Goal: Transaction & Acquisition: Purchase product/service

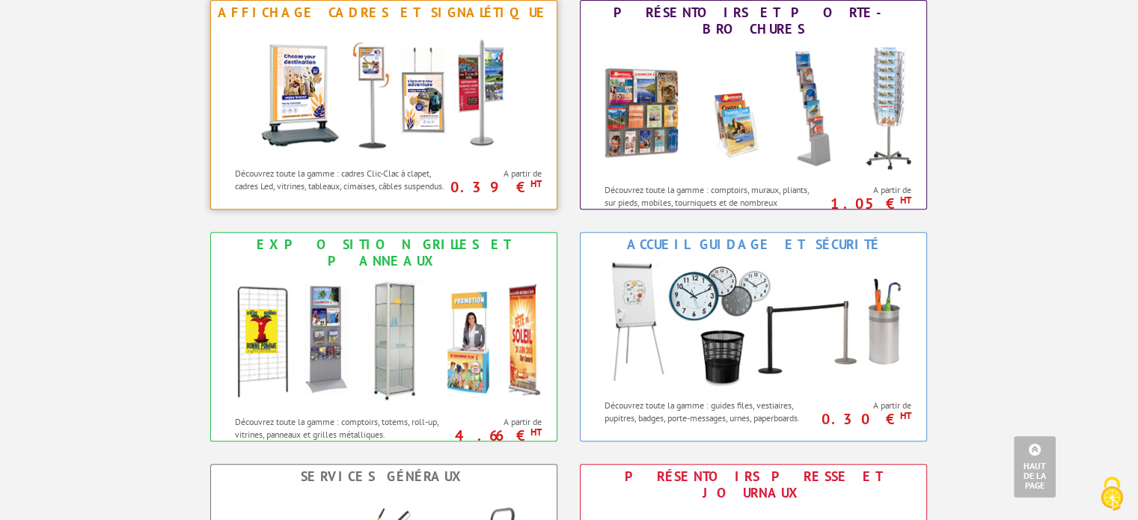
scroll to position [599, 0]
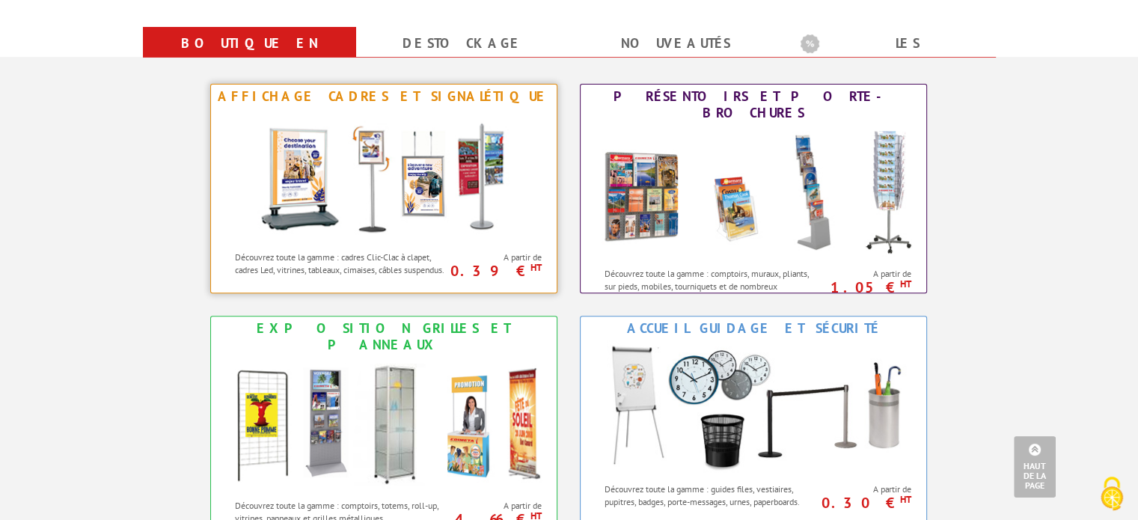
click at [335, 176] on img at bounding box center [383, 176] width 277 height 135
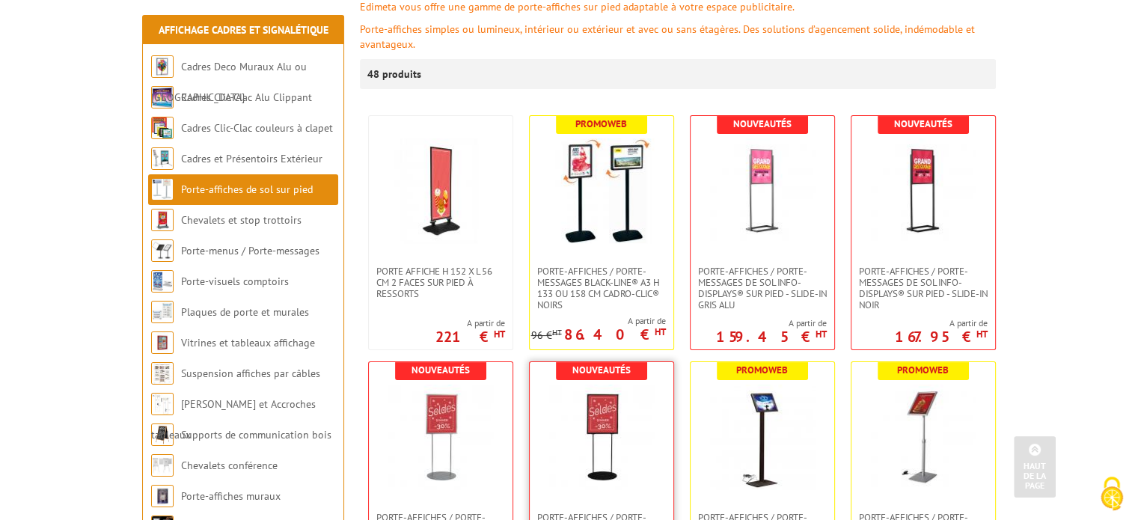
scroll to position [225, 0]
click at [599, 248] on link at bounding box center [602, 191] width 144 height 150
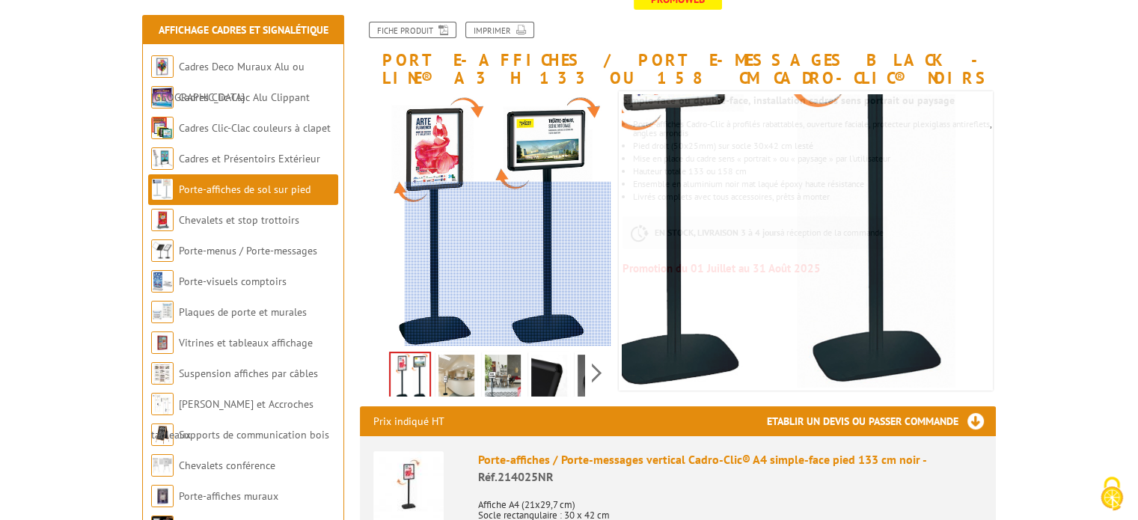
scroll to position [225, 0]
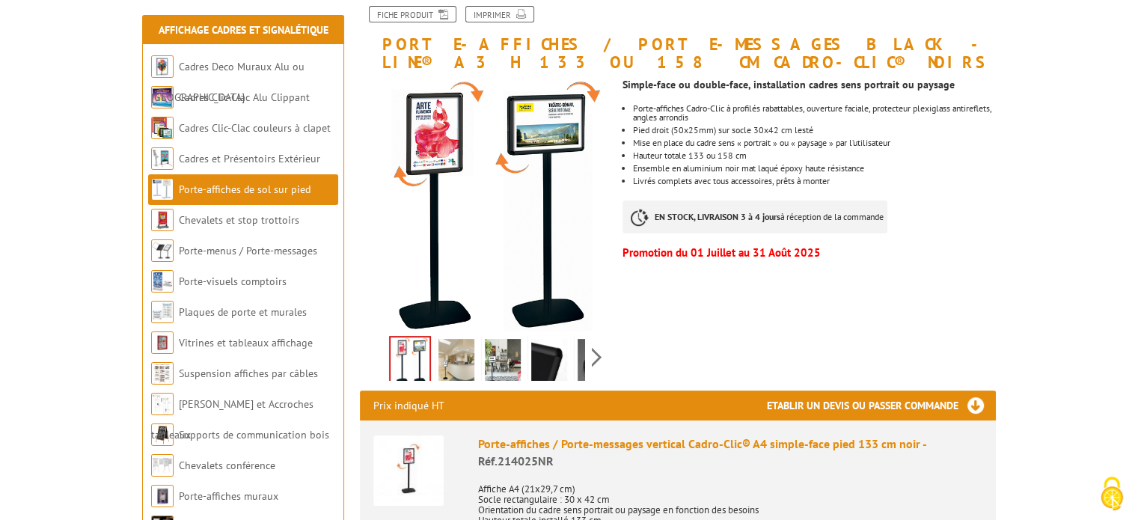
click at [463, 364] on img at bounding box center [457, 362] width 36 height 46
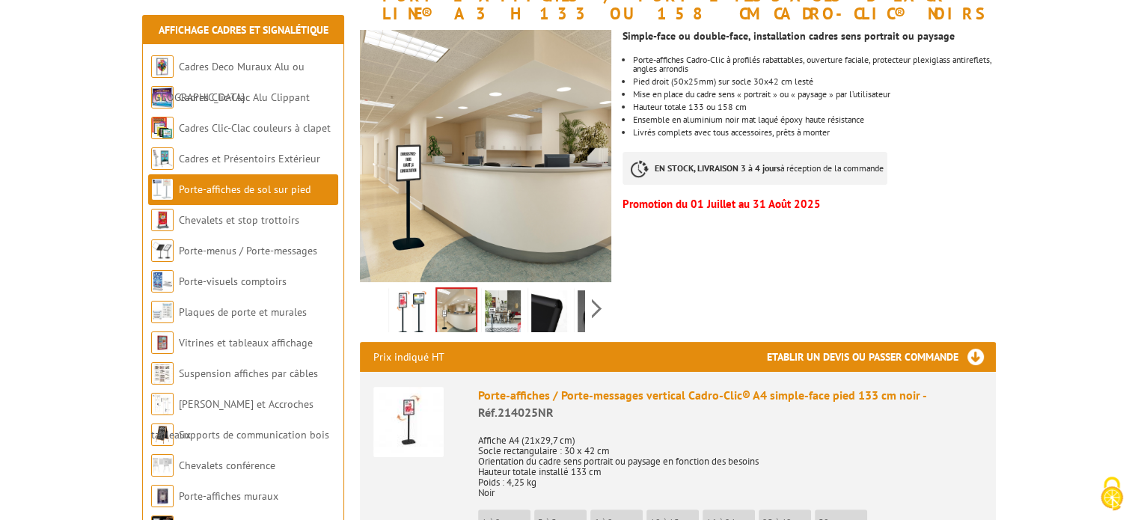
scroll to position [299, 0]
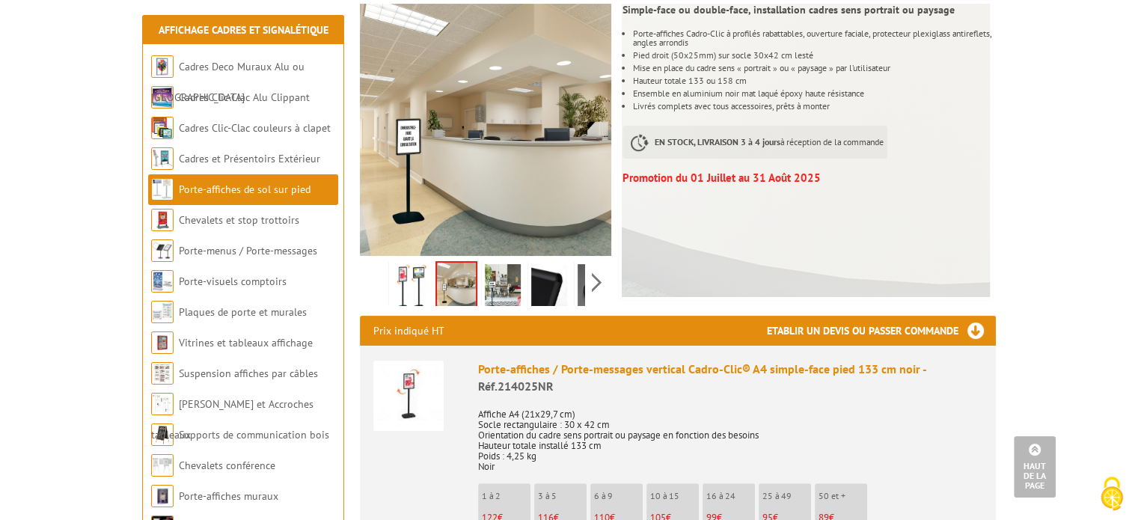
click at [495, 299] on img at bounding box center [503, 287] width 36 height 46
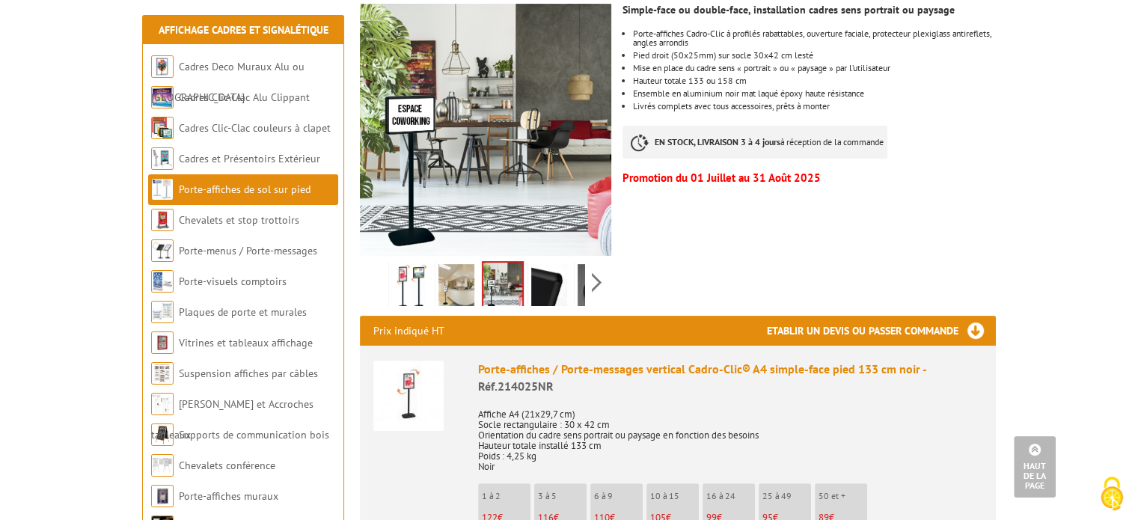
click at [539, 290] on img at bounding box center [549, 287] width 36 height 46
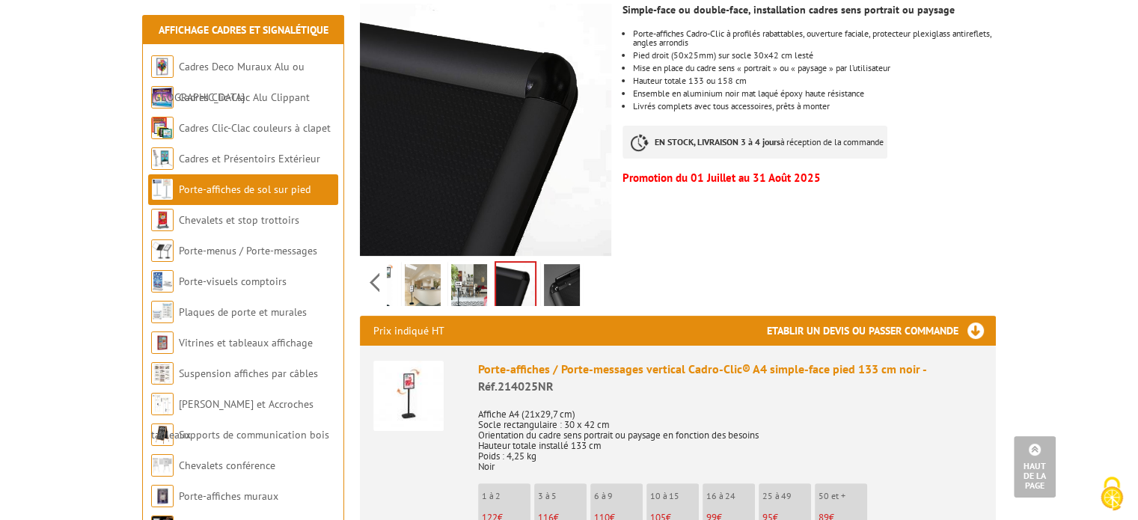
click at [596, 284] on div "Previous Next" at bounding box center [486, 282] width 252 height 52
click at [567, 290] on img at bounding box center [562, 287] width 36 height 46
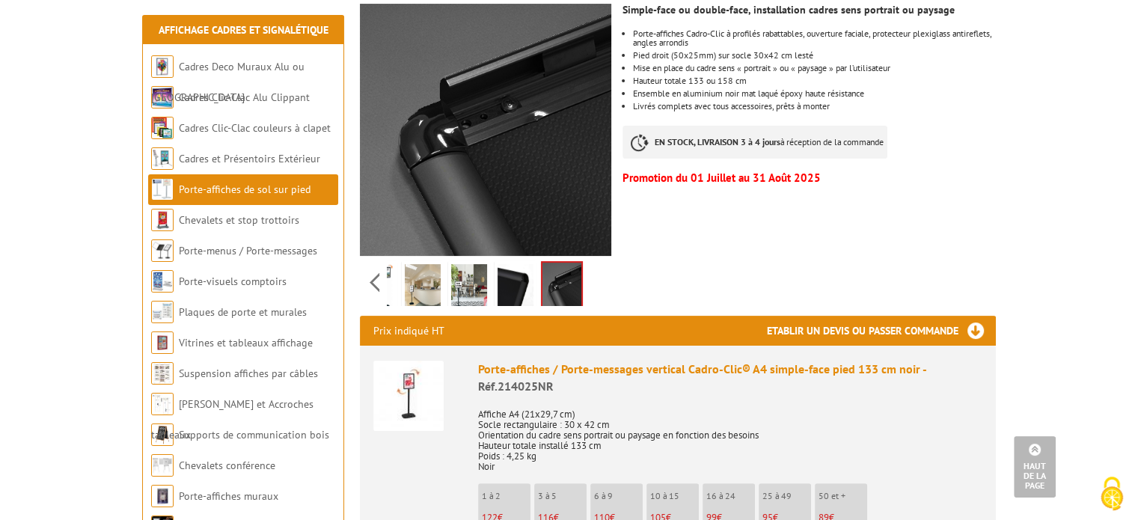
click at [516, 288] on img at bounding box center [516, 287] width 36 height 46
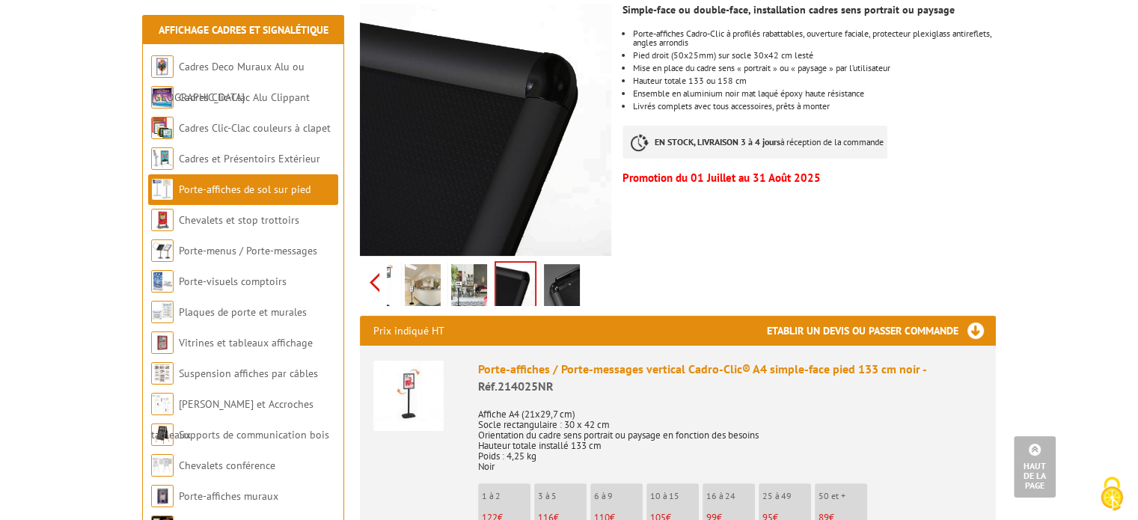
click at [376, 287] on div "Previous Next" at bounding box center [486, 282] width 252 height 52
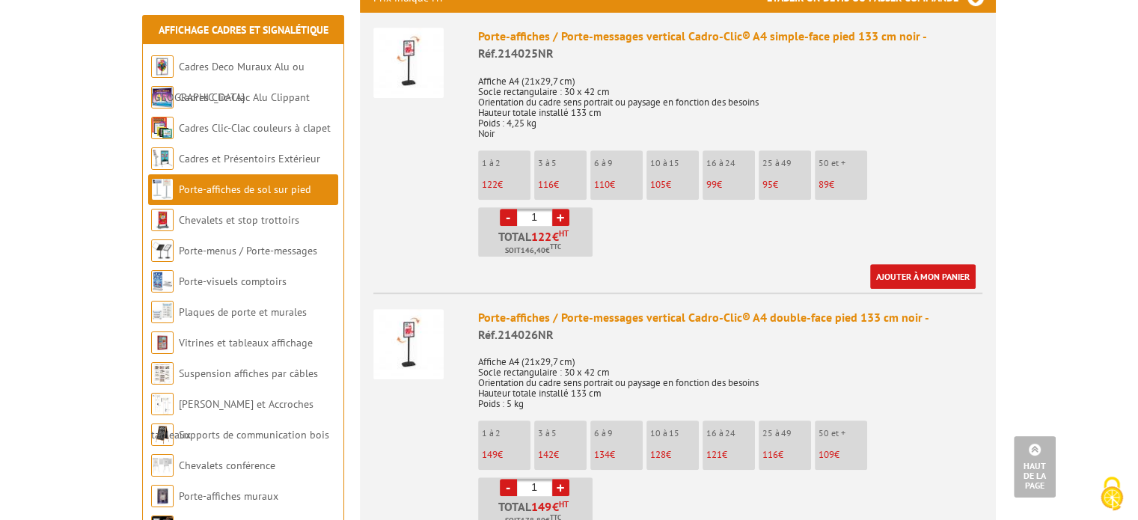
scroll to position [599, 0]
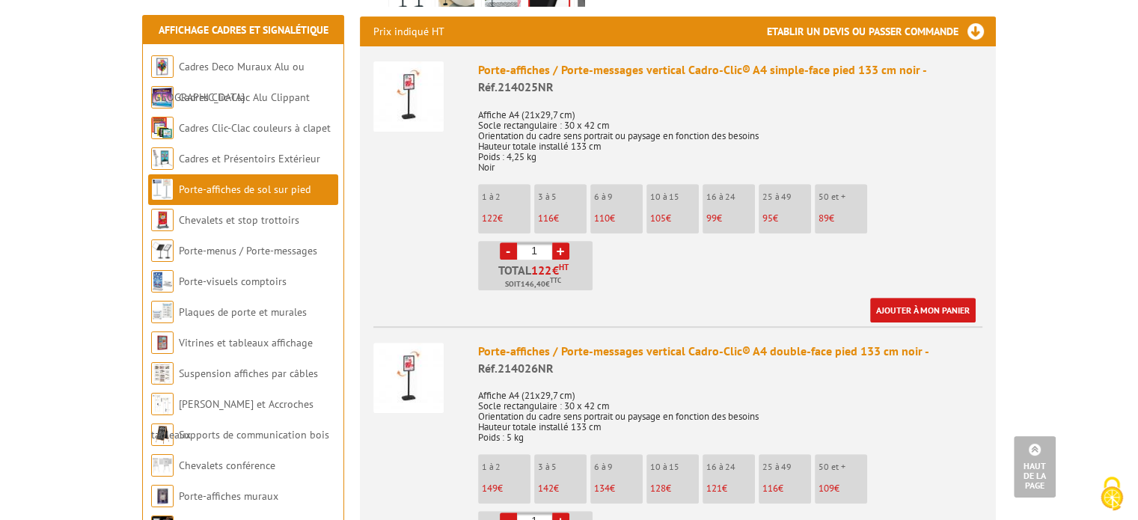
click at [423, 361] on img at bounding box center [408, 378] width 70 height 70
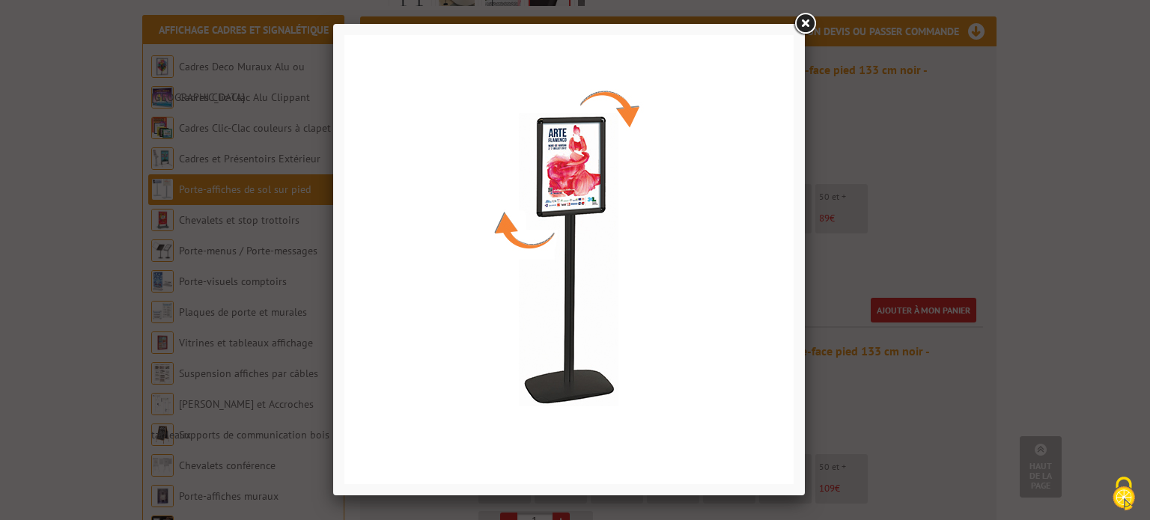
click at [636, 252] on img at bounding box center [568, 259] width 449 height 449
click at [796, 25] on link at bounding box center [804, 23] width 27 height 27
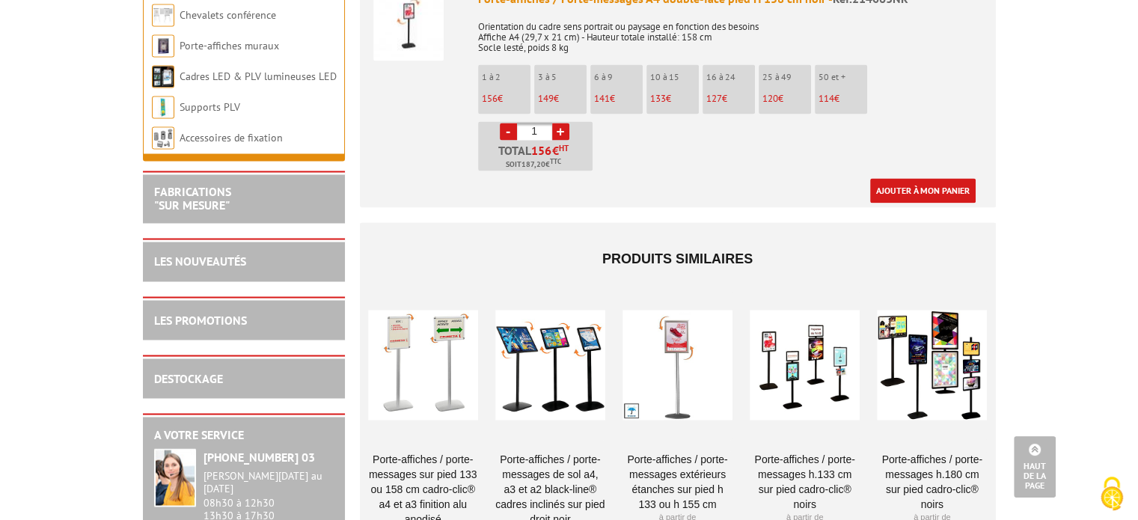
scroll to position [2694, 0]
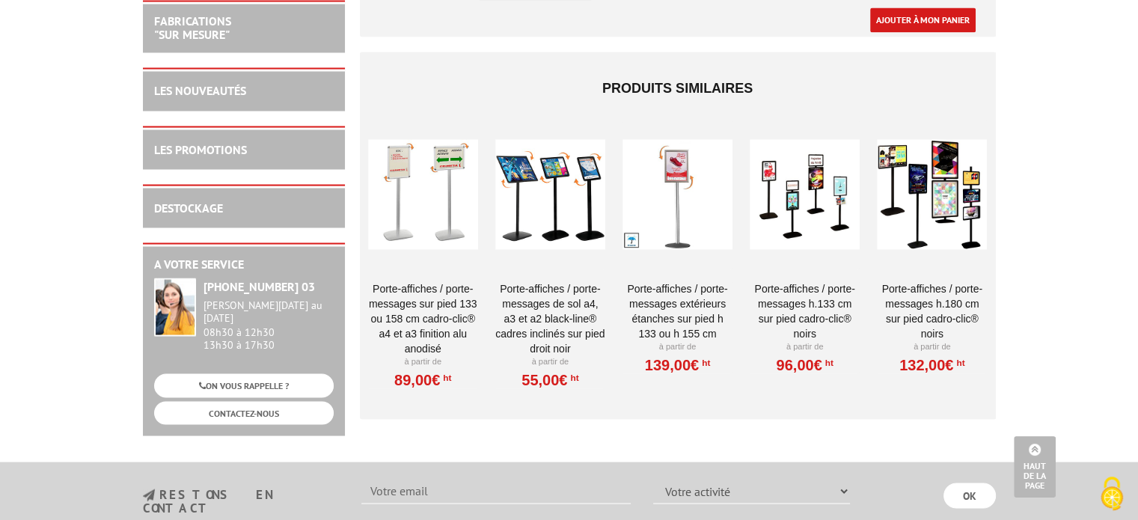
click at [430, 196] on div at bounding box center [423, 195] width 110 height 150
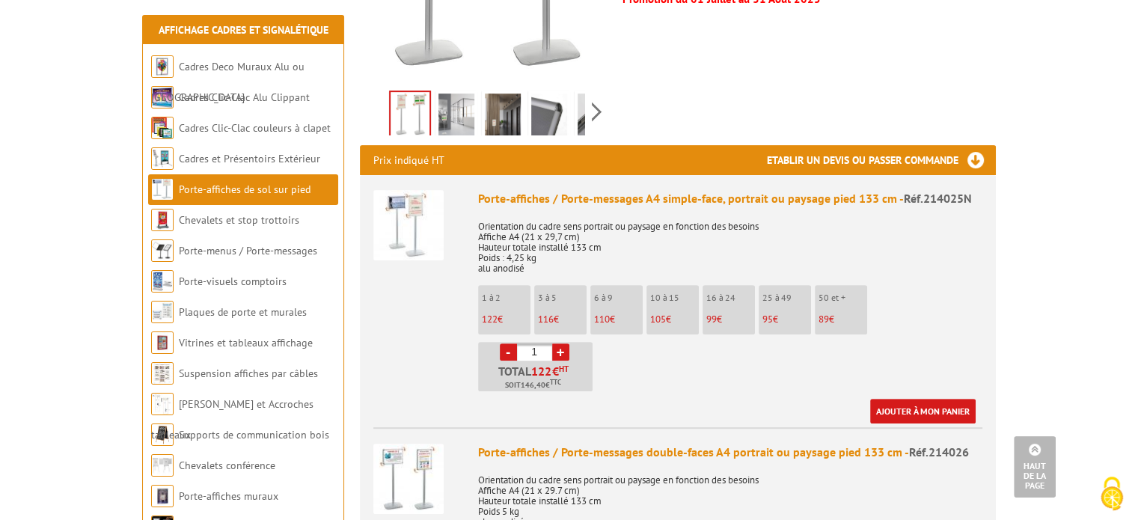
scroll to position [524, 0]
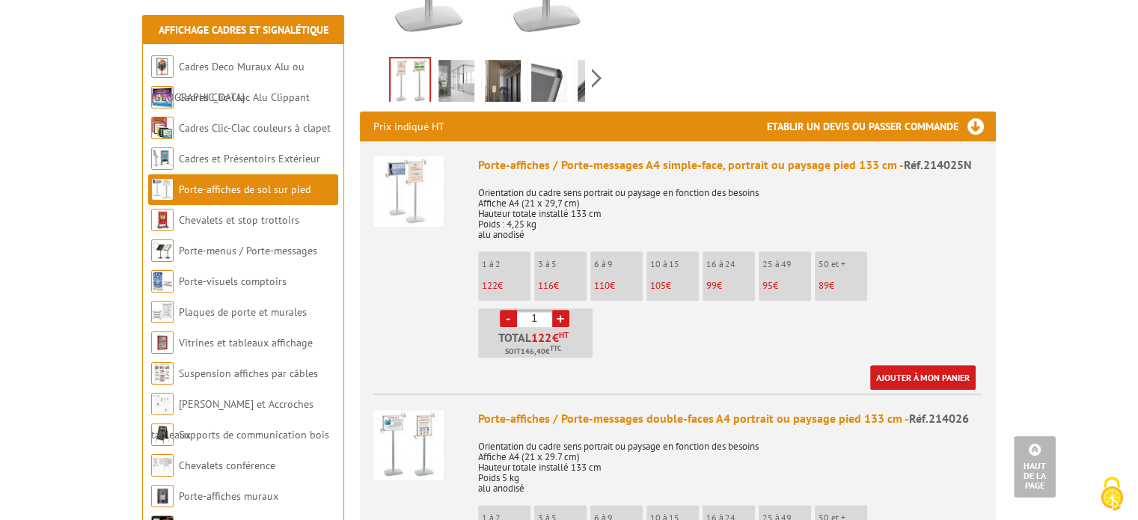
click at [560, 310] on link "+" at bounding box center [560, 318] width 17 height 17
type input "5"
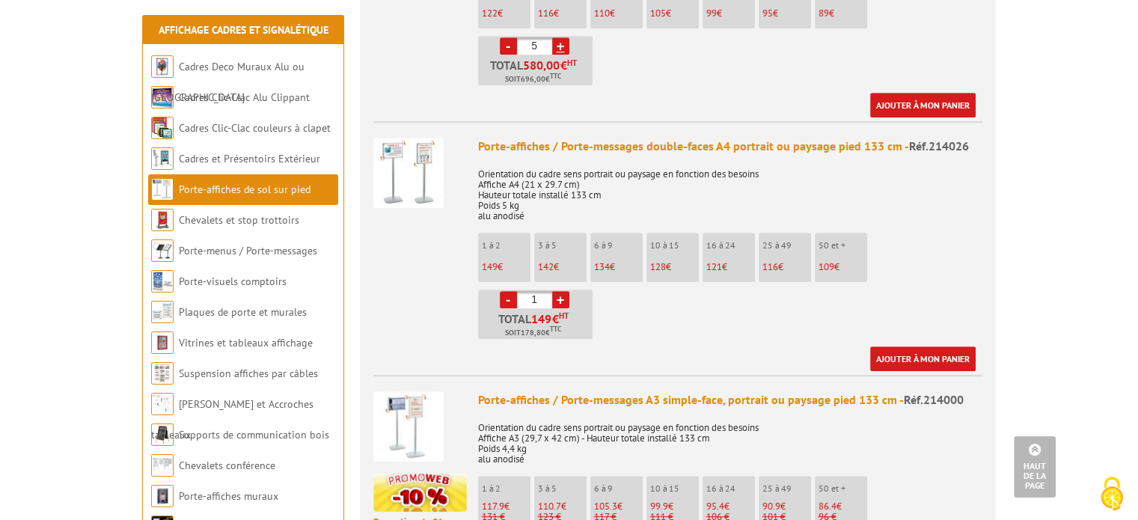
scroll to position [823, 0]
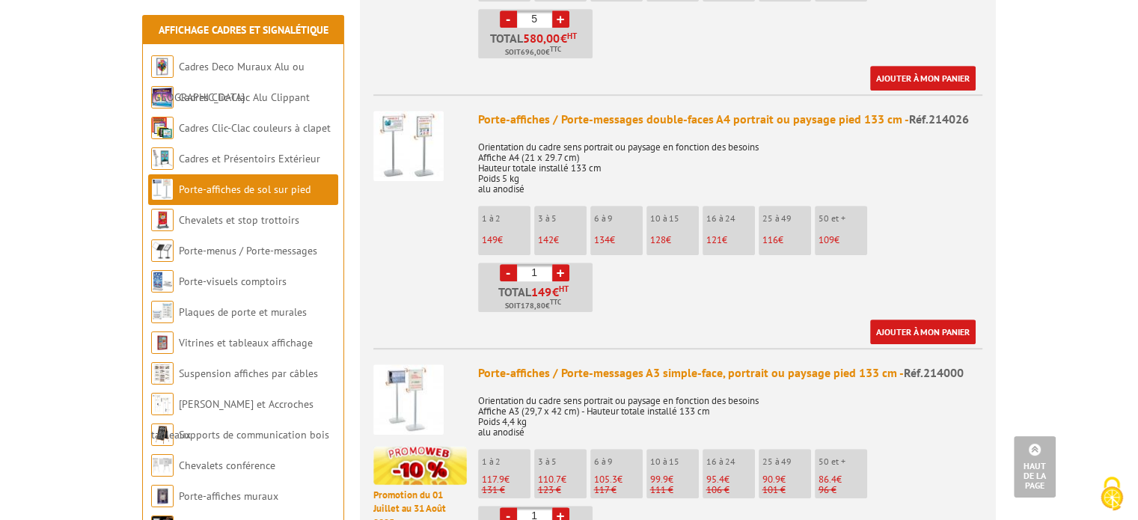
click at [562, 264] on link "+" at bounding box center [560, 272] width 17 height 17
type input "5"
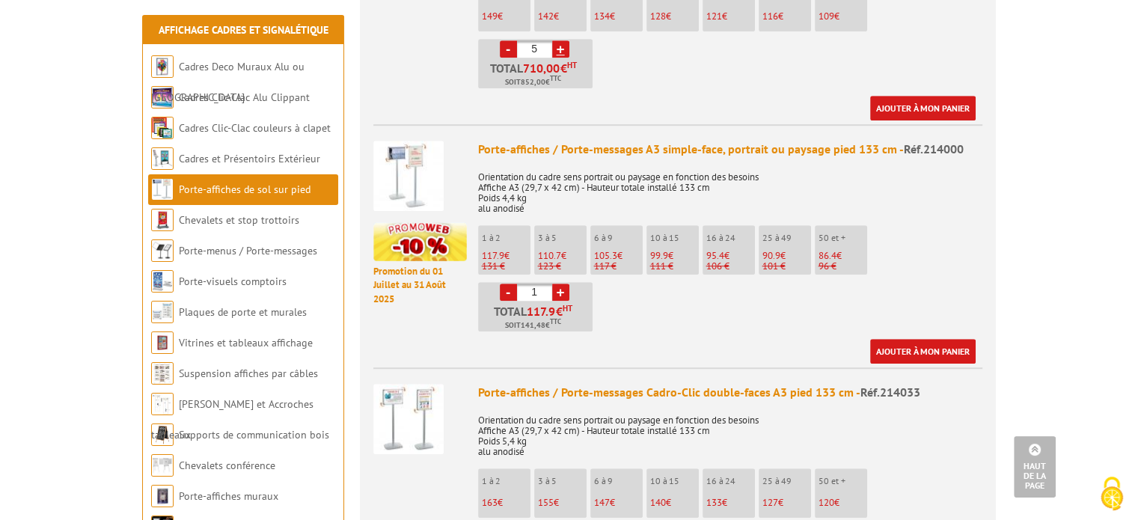
scroll to position [1048, 0]
